Goal: Task Accomplishment & Management: Use online tool/utility

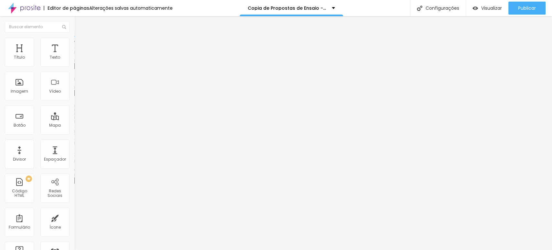
click at [74, 86] on span "Trocar imagem" at bounding box center [91, 83] width 35 height 5
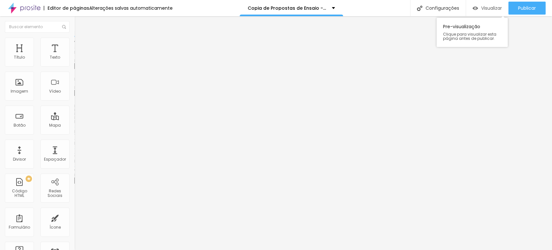
click at [253, 2] on div "Visualizar" at bounding box center [487, 8] width 29 height 13
click at [74, 60] on span "Trocar imagem" at bounding box center [91, 56] width 35 height 5
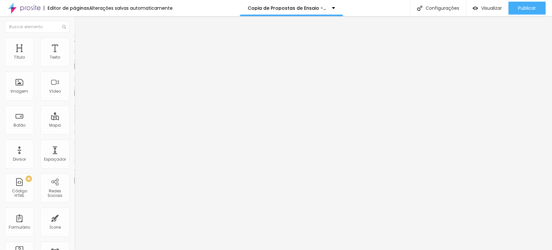
click at [74, 86] on span "Trocar imagem" at bounding box center [91, 83] width 35 height 5
